Goal: Task Accomplishment & Management: Manage account settings

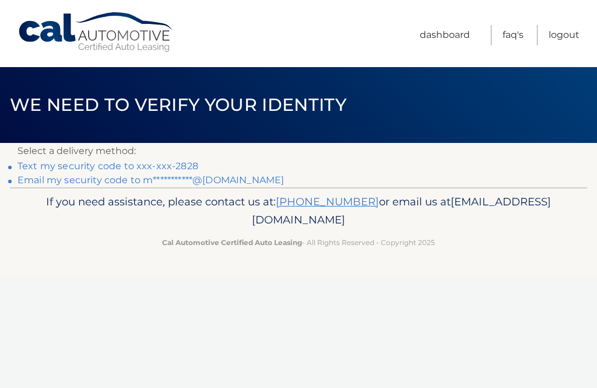
click at [165, 163] on link "Text my security code to xxx-xxx-2828" at bounding box center [107, 165] width 181 height 11
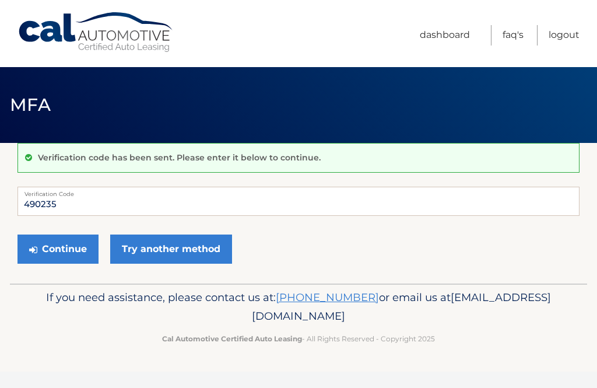
type input "490235"
click at [51, 257] on button "Continue" at bounding box center [57, 248] width 81 height 29
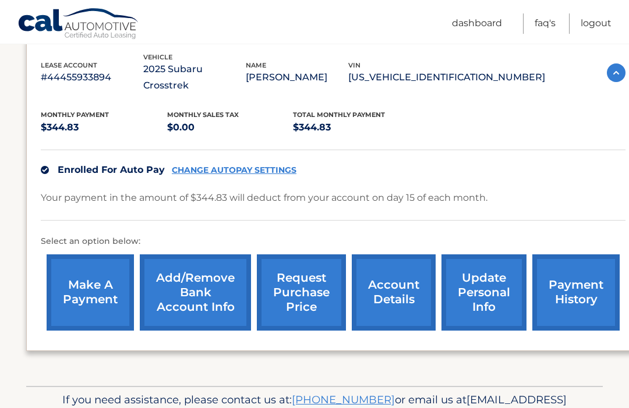
scroll to position [202, 0]
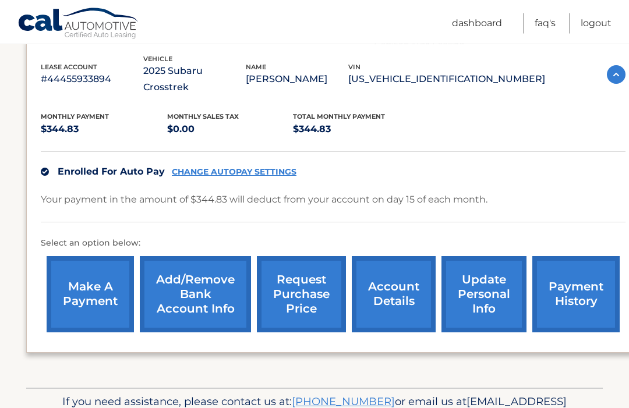
click at [577, 279] on link "payment history" at bounding box center [576, 294] width 87 height 76
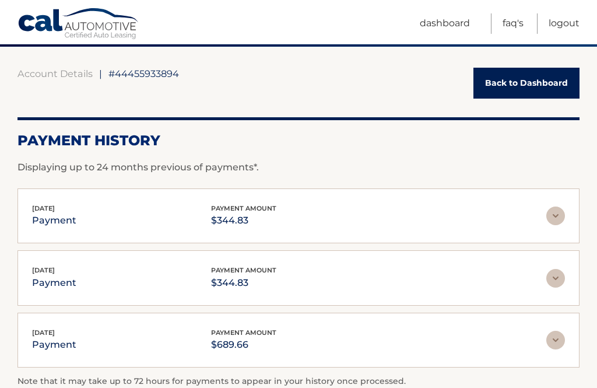
scroll to position [97, 0]
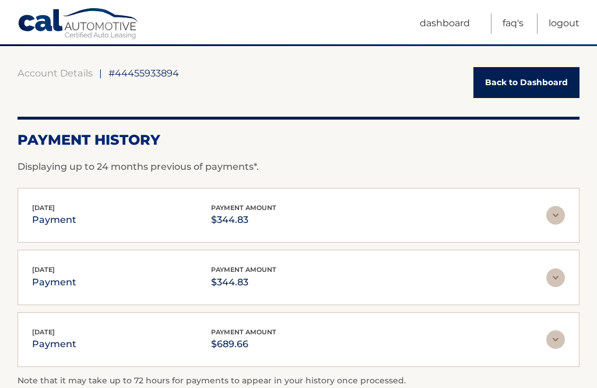
click at [556, 338] on img at bounding box center [555, 339] width 19 height 19
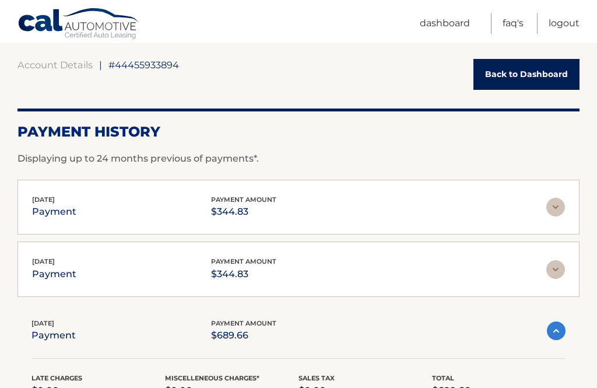
scroll to position [106, 0]
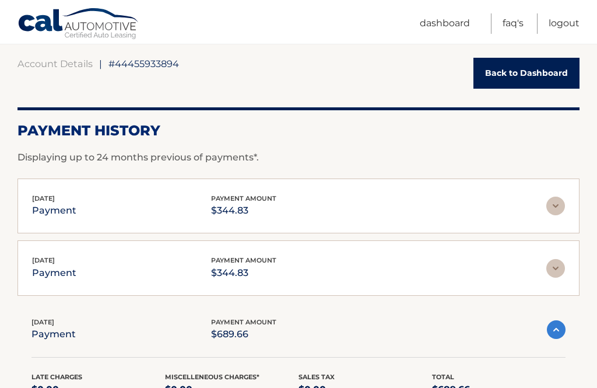
click at [559, 263] on img at bounding box center [555, 268] width 19 height 19
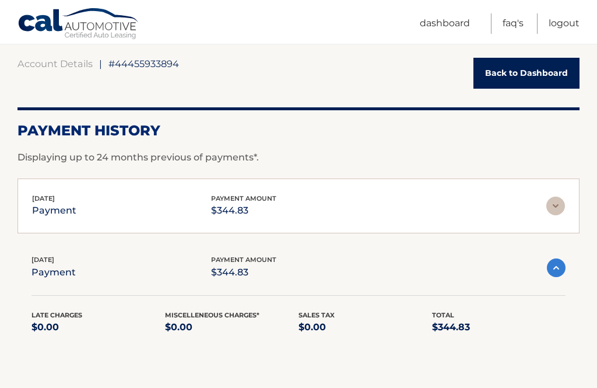
click at [552, 203] on img at bounding box center [555, 205] width 19 height 19
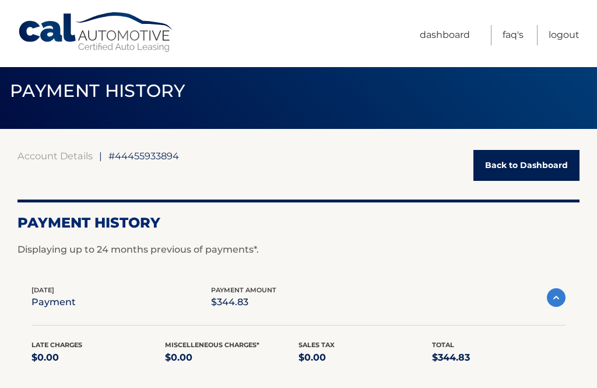
scroll to position [0, 0]
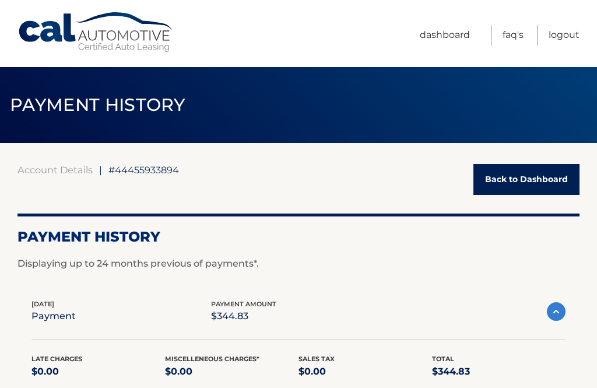
click at [533, 184] on link "Back to Dashboard" at bounding box center [526, 179] width 106 height 31
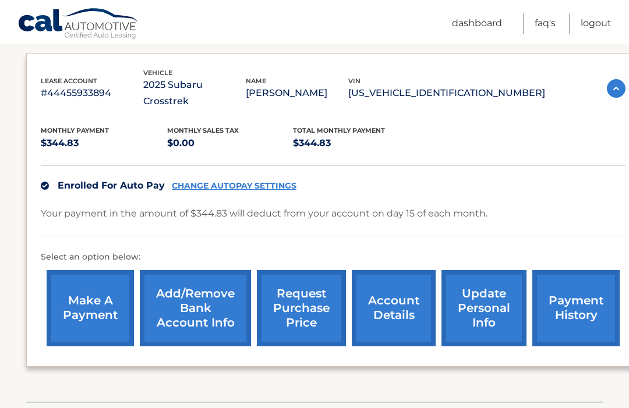
scroll to position [190, 0]
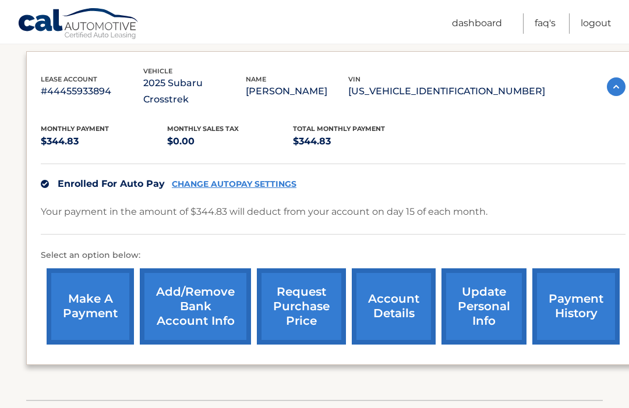
click at [391, 295] on link "account details" at bounding box center [394, 307] width 84 height 76
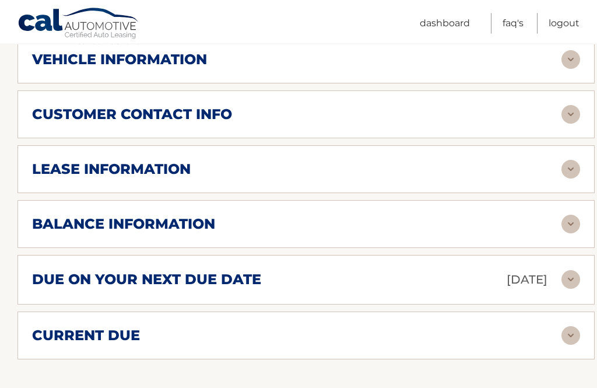
scroll to position [542, 0]
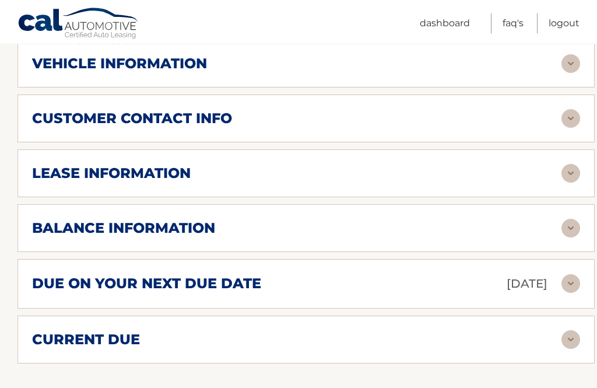
click at [574, 330] on img at bounding box center [570, 339] width 19 height 19
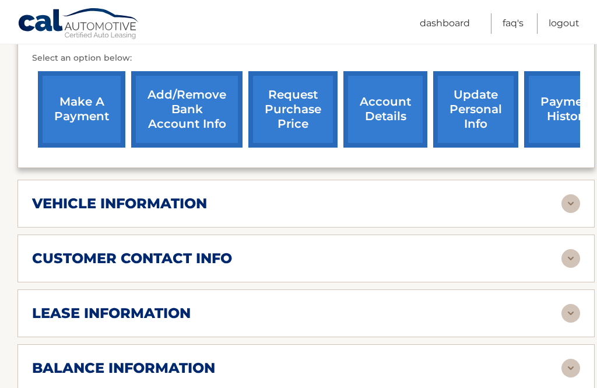
scroll to position [403, 0]
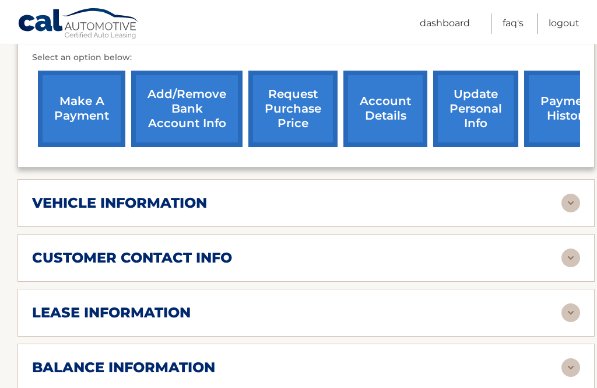
click at [569, 358] on img at bounding box center [570, 367] width 19 height 19
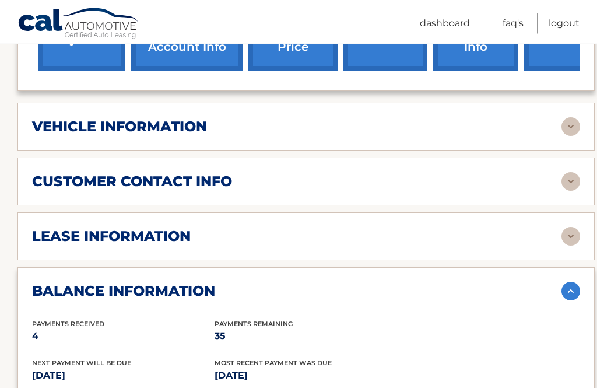
scroll to position [480, 0]
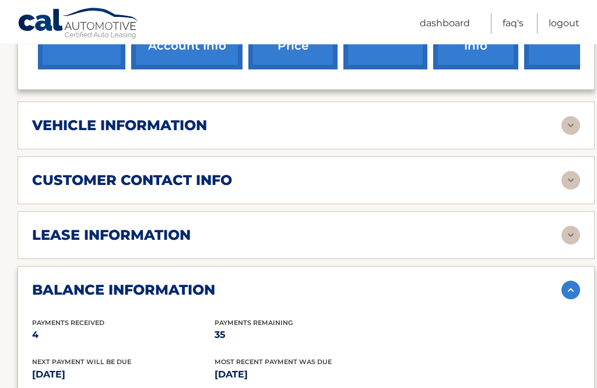
click at [563, 226] on img at bounding box center [570, 235] width 19 height 19
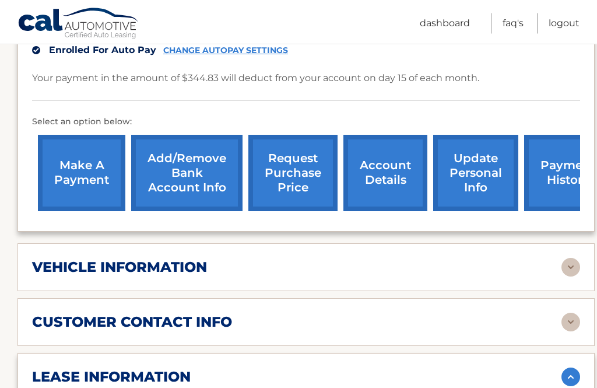
scroll to position [339, 0]
click at [570, 312] on img at bounding box center [570, 321] width 19 height 19
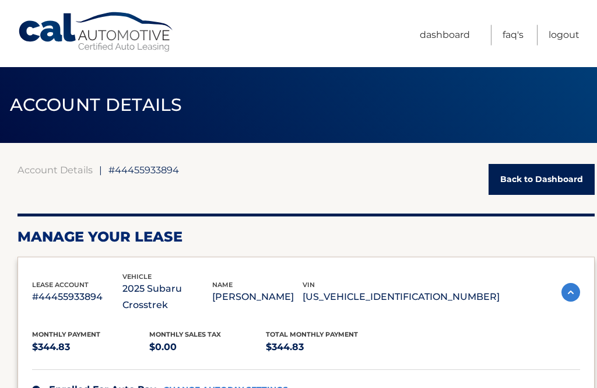
scroll to position [18, 0]
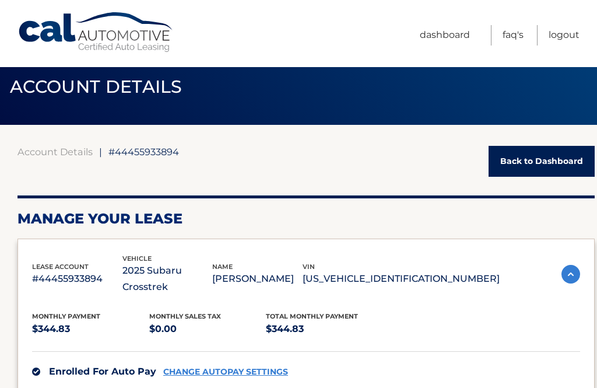
click at [549, 161] on link "Back to Dashboard" at bounding box center [541, 161] width 106 height 31
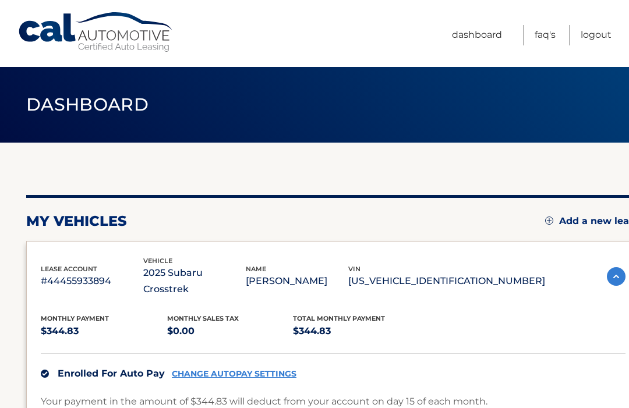
click at [598, 31] on link "Logout" at bounding box center [596, 35] width 31 height 20
